Goal: Ask a question

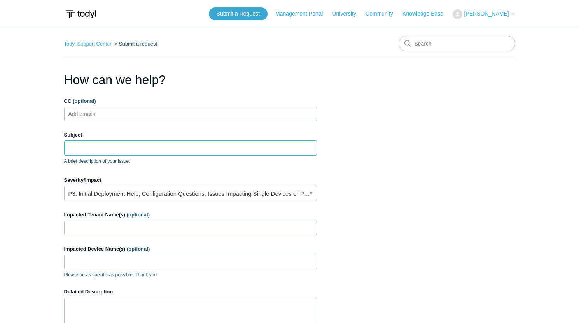
click at [126, 147] on input "Subject" at bounding box center [190, 147] width 253 height 15
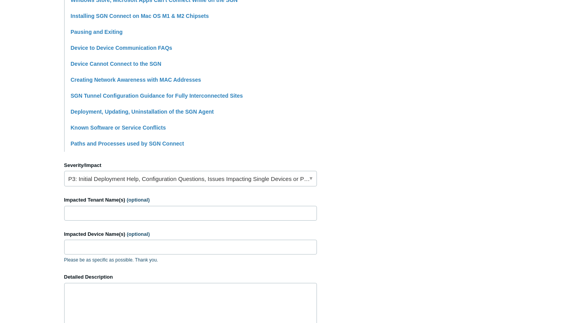
scroll to position [211, 0]
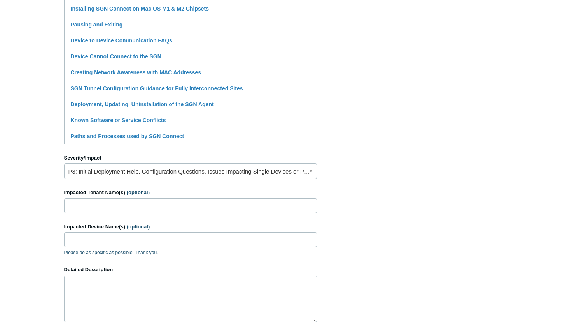
type input "Can't open SGN Connect on Mac"
click at [164, 173] on link "P3: Initial Deployment Help, Configuration Questions, Issues Impacting Single D…" at bounding box center [190, 171] width 253 height 16
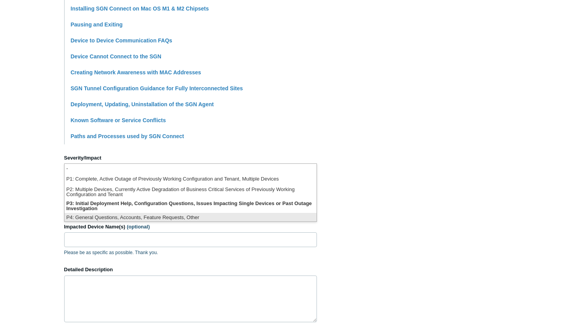
scroll to position [2, 0]
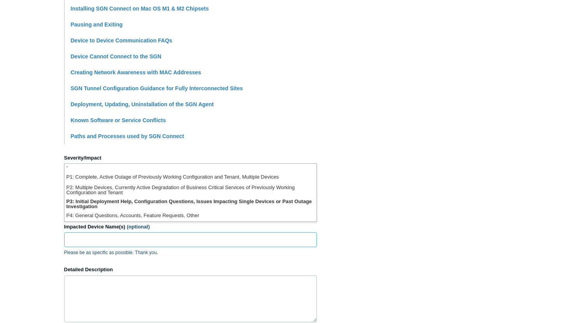
click at [164, 240] on input "Impacted Device Name(s) (optional)" at bounding box center [190, 239] width 253 height 15
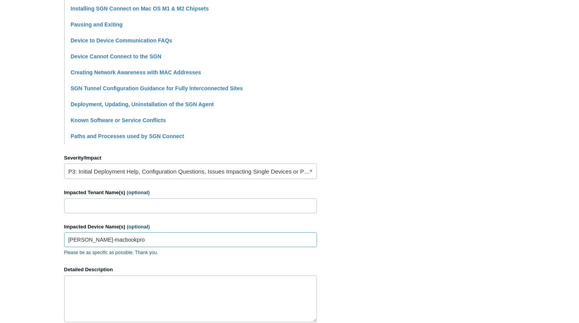
type input "[PERSON_NAME]-macbookpro"
click at [149, 300] on textarea "Detailed Description" at bounding box center [190, 298] width 253 height 47
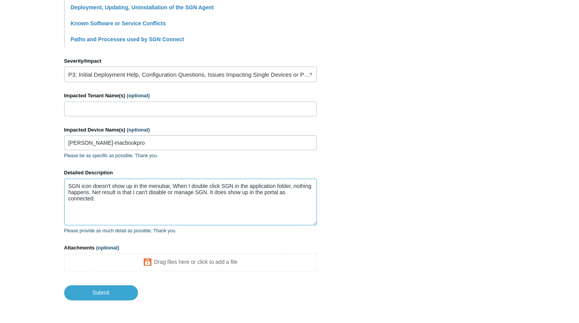
scroll to position [339, 0]
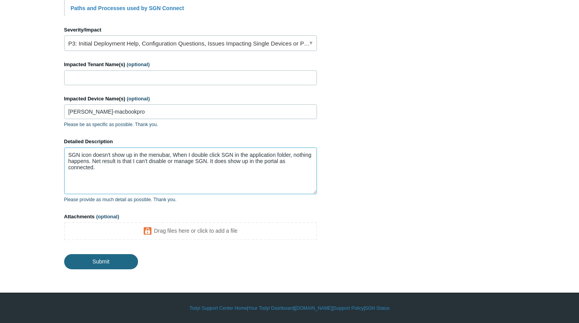
type textarea "SGN icon doesn't show up in the menubar, When I double click SGN in the applica…"
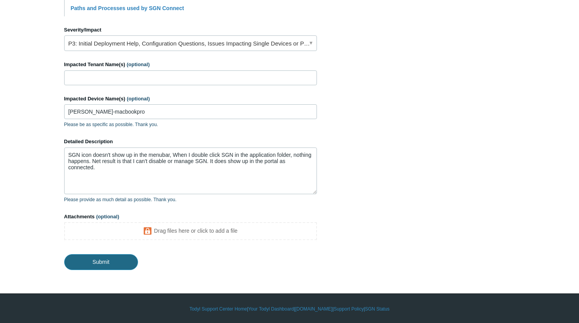
click at [110, 263] on input "Submit" at bounding box center [101, 262] width 74 height 16
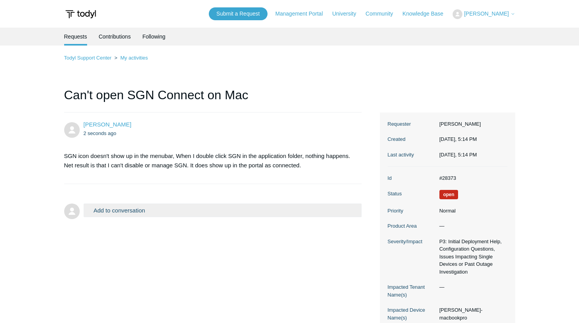
click at [128, 210] on button "Add to conversation" at bounding box center [223, 210] width 278 height 14
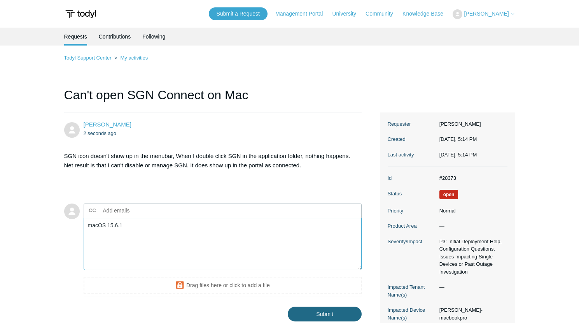
type textarea "macOS 15.6.1"
click at [326, 311] on input "Submit" at bounding box center [325, 314] width 74 height 16
